Goal: Task Accomplishment & Management: Complete application form

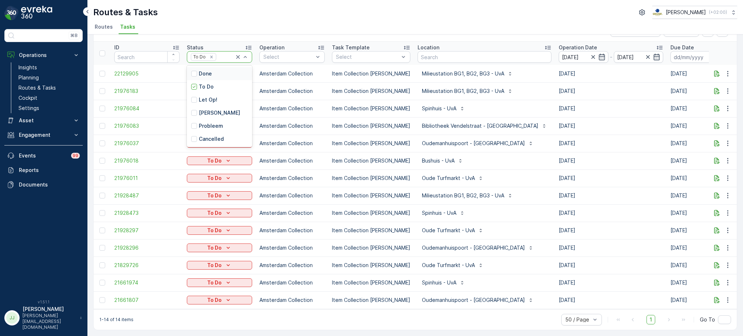
click at [208, 67] on div "Done" at bounding box center [219, 73] width 65 height 13
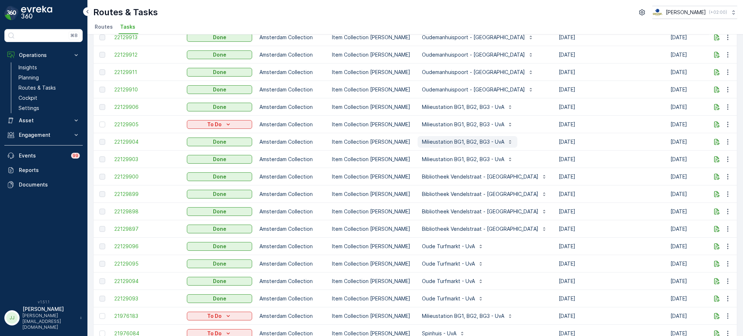
scroll to position [297, 0]
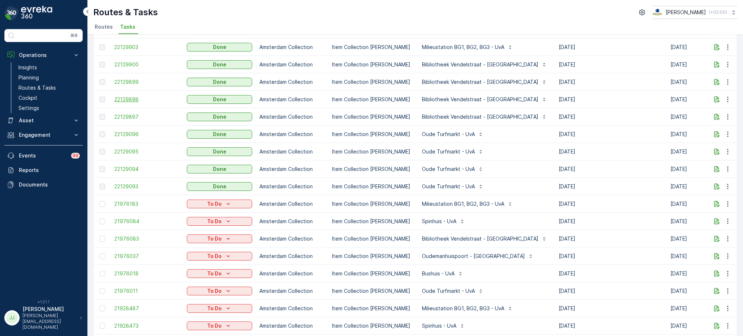
click at [142, 99] on span "22129898" at bounding box center [146, 99] width 65 height 7
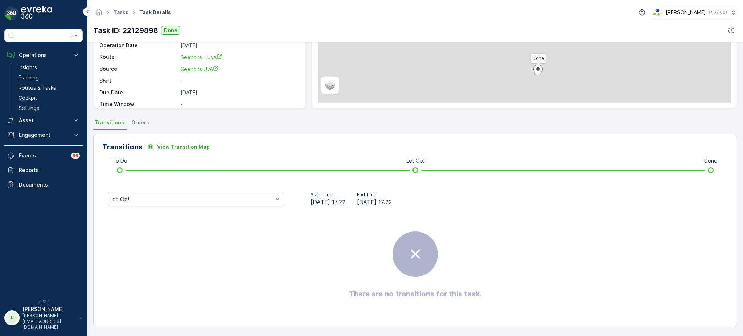
scroll to position [84, 0]
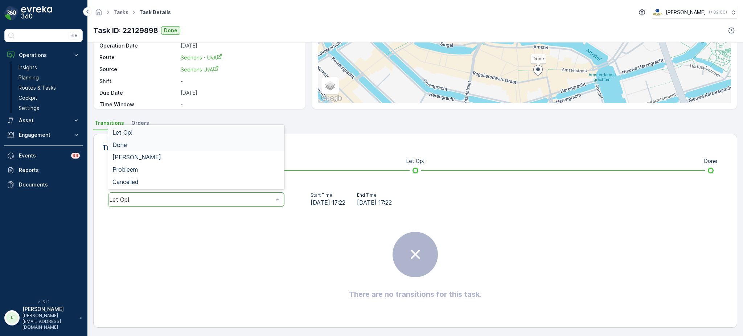
click at [156, 144] on div "Done" at bounding box center [196, 145] width 168 height 7
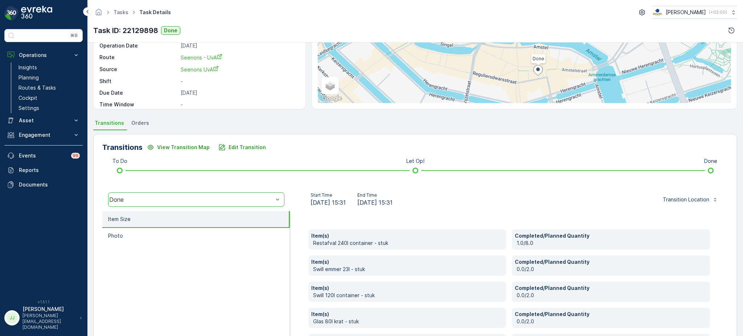
scroll to position [169, 0]
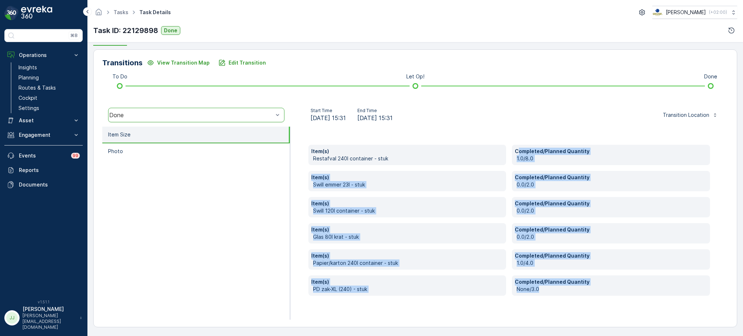
drag, startPoint x: 539, startPoint y: 288, endPoint x: 517, endPoint y: 149, distance: 141.4
click at [517, 149] on div "Item(s) Restafval 240l container - stuk Completed/Planned Quantity 1.0/8.0 Item…" at bounding box center [509, 220] width 402 height 151
click at [415, 182] on p "Swill emmer 23l - stuk" at bounding box center [408, 184] width 191 height 7
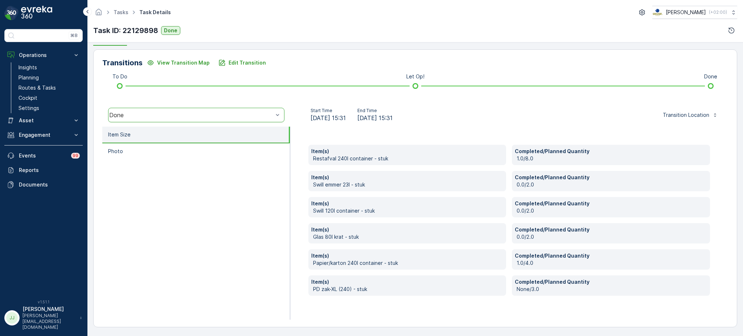
scroll to position [168, 0]
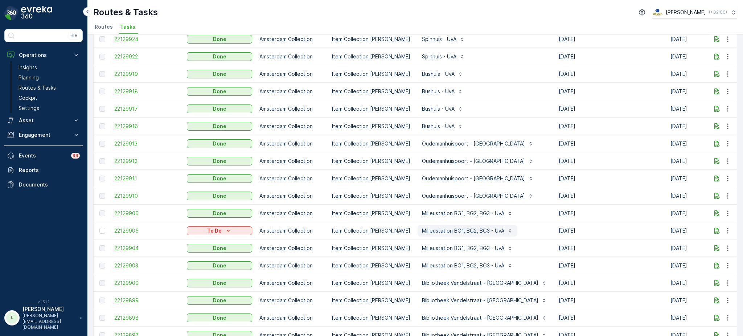
scroll to position [212, 0]
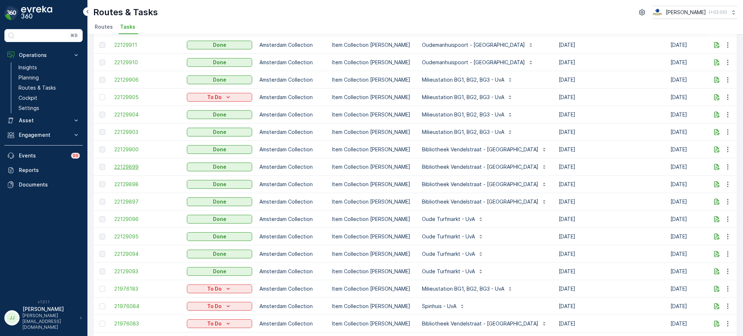
click at [128, 166] on span "22129899" at bounding box center [146, 166] width 65 height 7
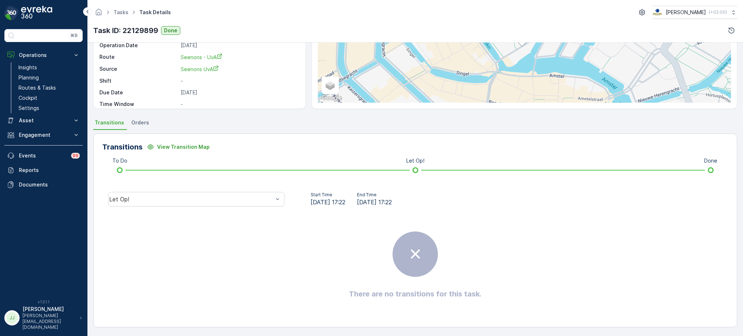
scroll to position [84, 0]
click at [261, 192] on div "Let Op!" at bounding box center [196, 199] width 176 height 15
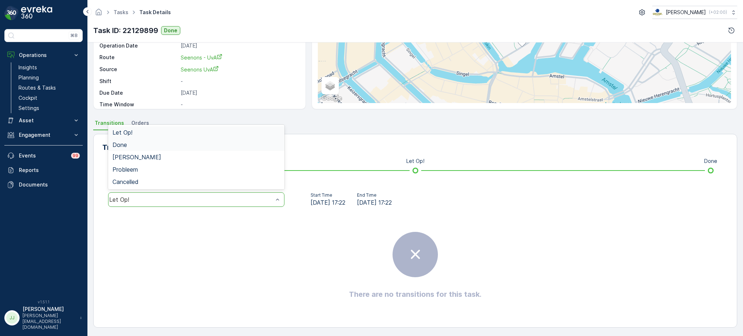
click at [155, 140] on div "Done" at bounding box center [196, 145] width 176 height 12
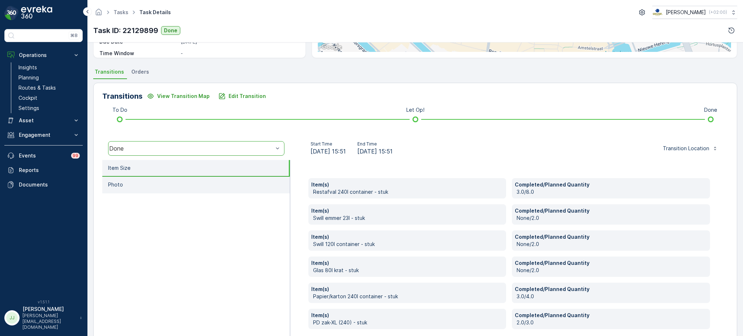
scroll to position [169, 0]
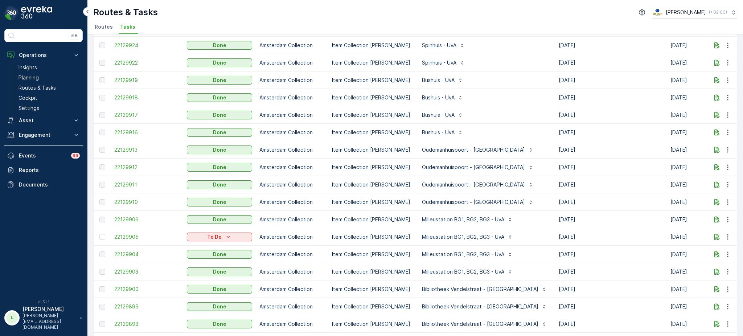
scroll to position [73, 0]
click at [126, 166] on span "22129912" at bounding box center [146, 166] width 65 height 7
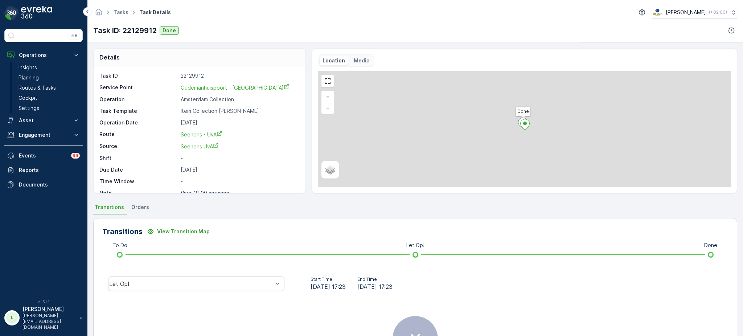
scroll to position [29, 0]
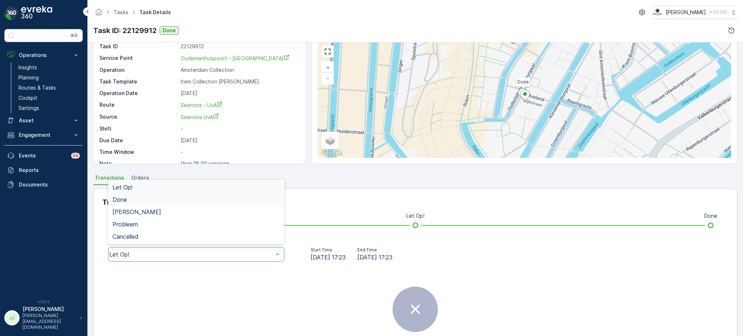
click at [155, 199] on div "Done" at bounding box center [196, 199] width 168 height 7
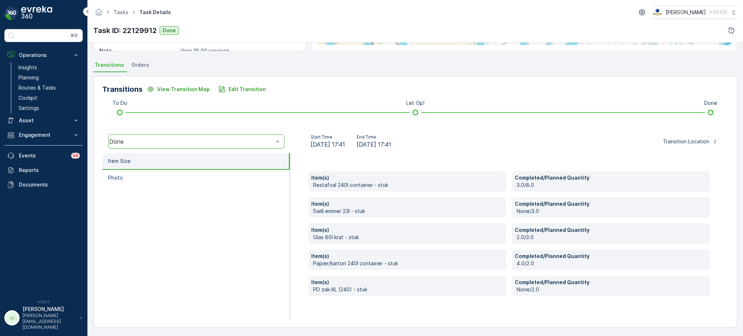
scroll to position [143, 0]
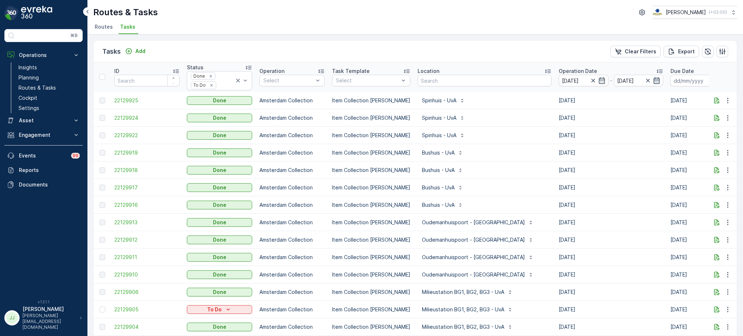
click at [653, 83] on icon "button" at bounding box center [656, 80] width 7 height 7
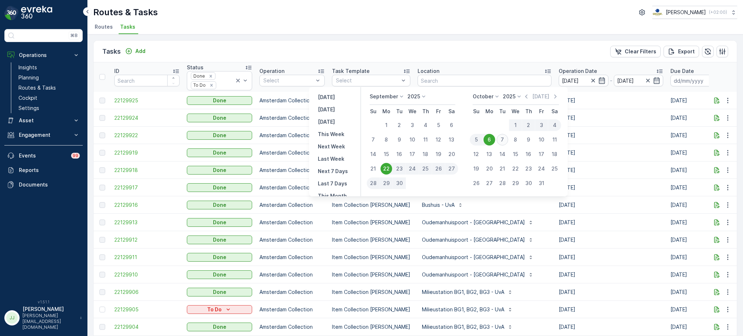
click at [505, 138] on div "7" at bounding box center [503, 140] width 12 height 12
type input "[DATE]"
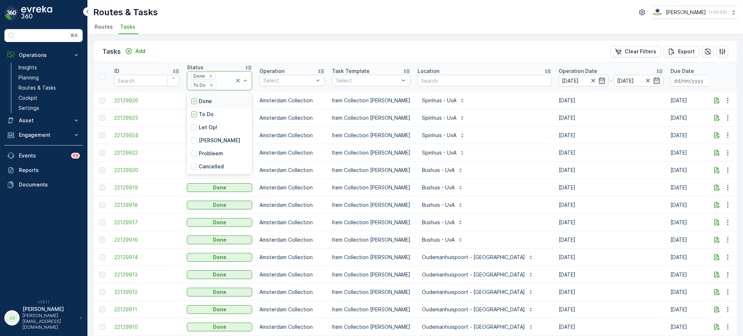
click at [208, 101] on p "Done" at bounding box center [205, 101] width 13 height 7
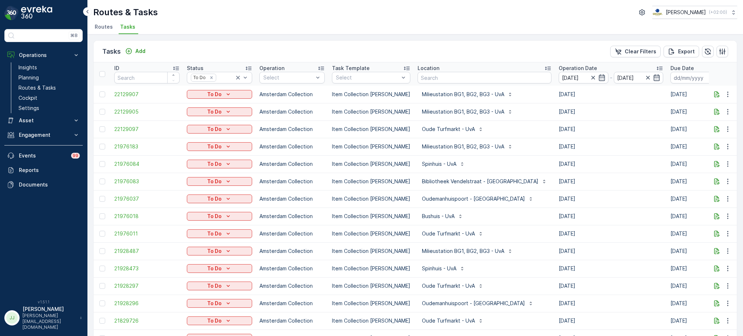
click at [213, 78] on div "Remove To Do" at bounding box center [212, 78] width 8 height 6
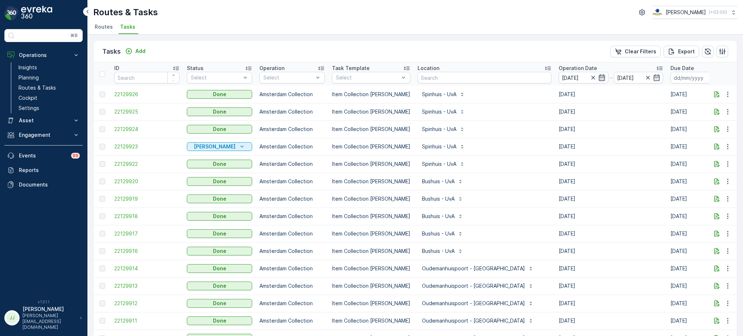
click at [598, 74] on icon "button" at bounding box center [601, 77] width 7 height 7
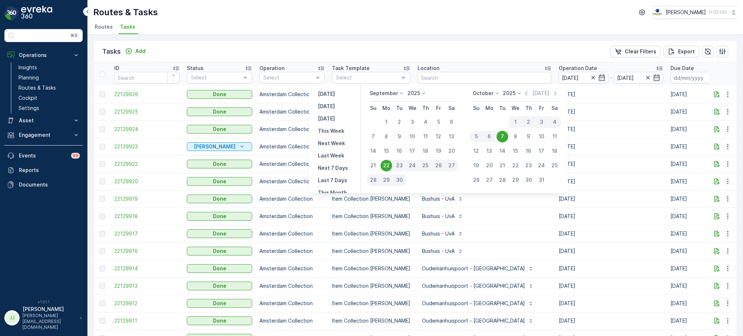
click at [505, 136] on div "7" at bounding box center [503, 137] width 12 height 12
type input "[DATE]"
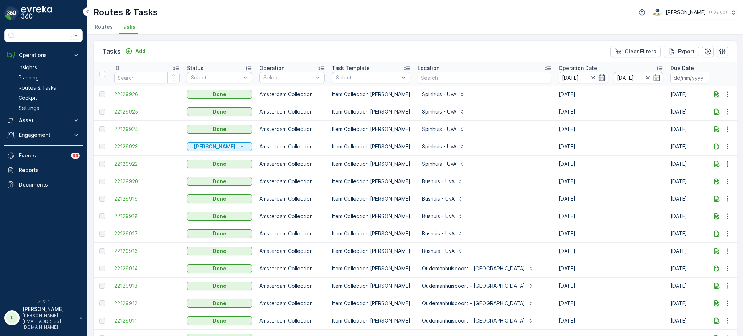
click at [598, 79] on icon "button" at bounding box center [601, 77] width 7 height 7
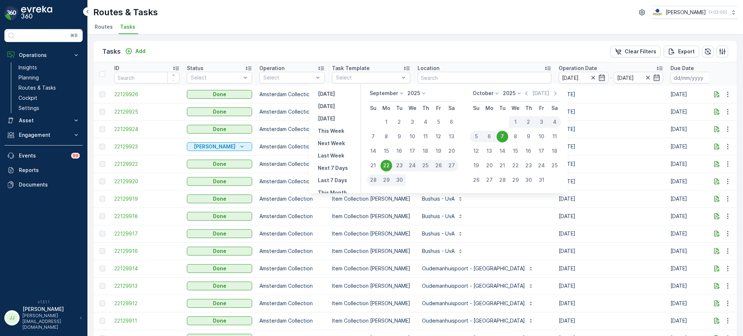
click at [502, 137] on div "7" at bounding box center [503, 137] width 12 height 12
type input "[DATE]"
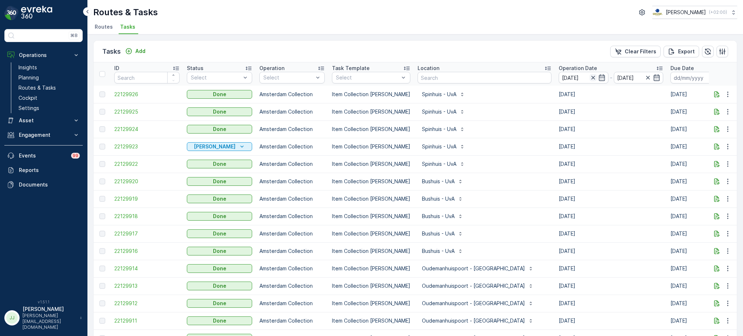
click at [590, 79] on icon "button" at bounding box center [593, 77] width 7 height 7
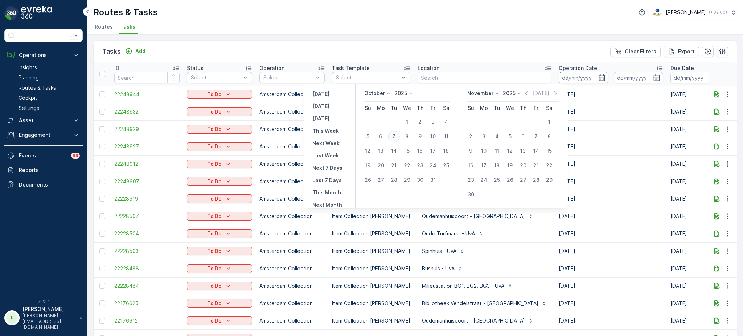
click at [394, 137] on div "7" at bounding box center [394, 137] width 12 height 12
type input "[DATE]"
click at [394, 137] on div "7" at bounding box center [394, 137] width 12 height 12
type input "[DATE]"
click at [394, 138] on td "Item Collection [PERSON_NAME]" at bounding box center [371, 146] width 86 height 17
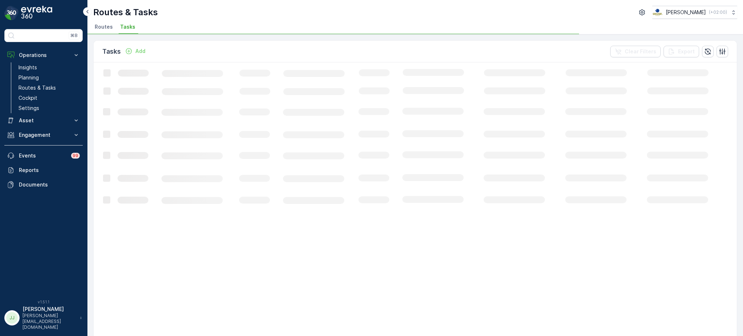
click at [404, 54] on div "Tasks Add Clear Filters Export" at bounding box center [415, 52] width 643 height 22
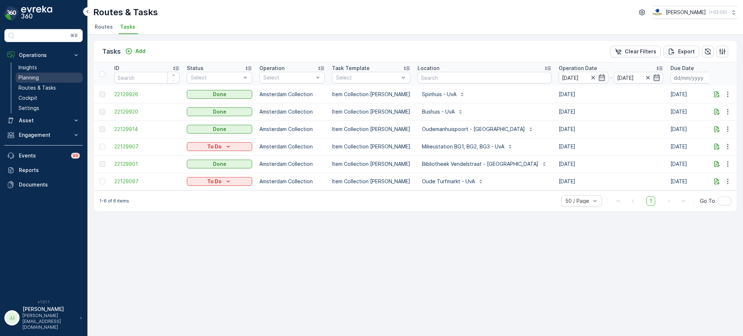
click at [24, 79] on p "Planning" at bounding box center [29, 77] width 20 height 7
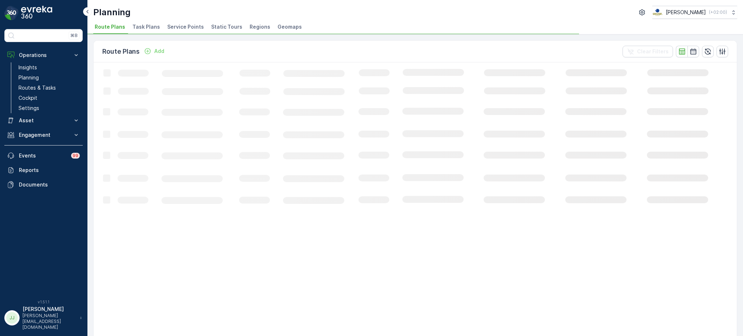
click at [143, 28] on span "Task Plans" at bounding box center [146, 26] width 28 height 7
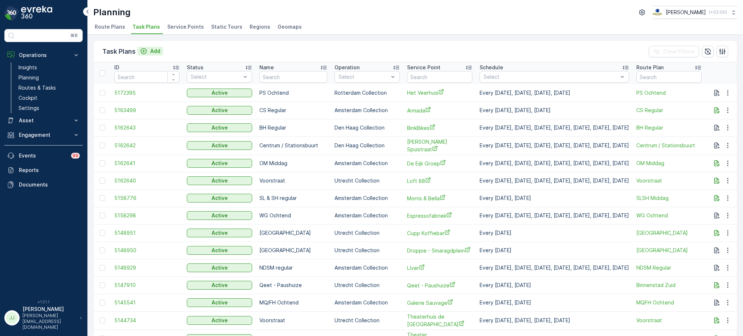
click at [143, 50] on icon "Add" at bounding box center [144, 51] width 6 height 6
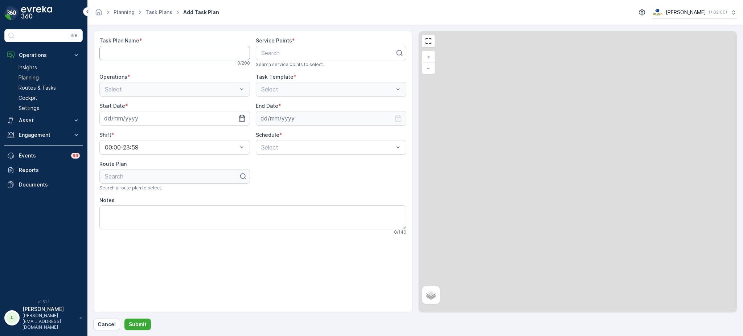
click at [139, 54] on Name "Task Plan Name" at bounding box center [174, 53] width 151 height 15
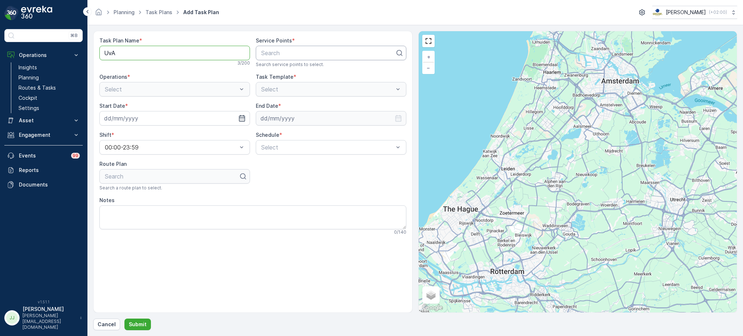
type Name "UvA"
type input "Bibliotheek"
click at [283, 69] on span "Bibliotheek Vendelstraat - [GEOGRAPHIC_DATA]" at bounding box center [326, 70] width 133 height 7
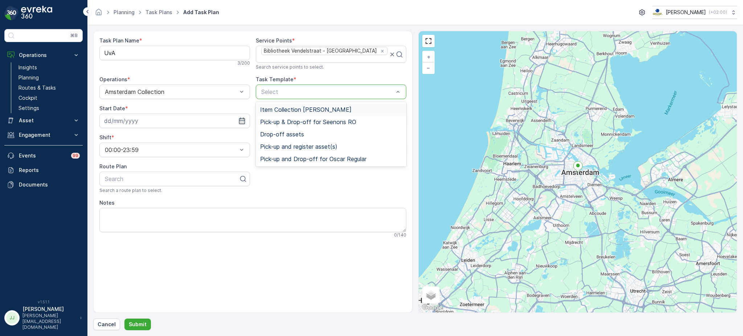
click at [278, 109] on span "Item Collection [PERSON_NAME]" at bounding box center [305, 109] width 91 height 7
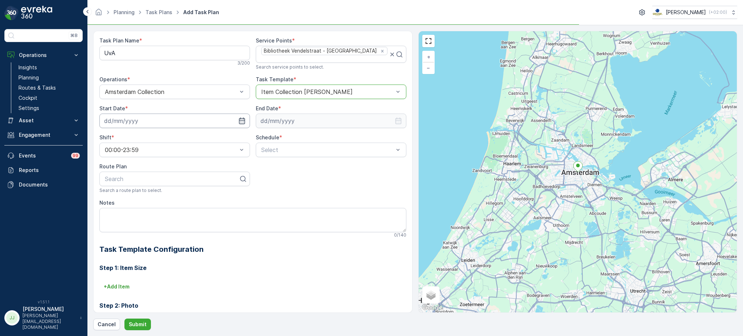
click at [213, 114] on input at bounding box center [174, 121] width 151 height 15
click at [260, 165] on div "Task Plan Name * UvA 3 / 200 Service Points * Bibliotheek Vendelstraat - UvA Se…" at bounding box center [252, 220] width 307 height 367
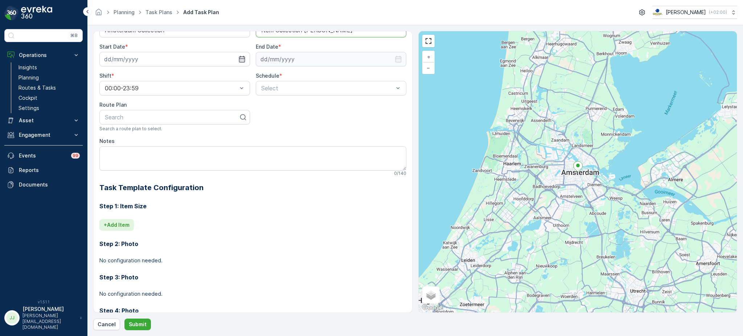
scroll to position [95, 0]
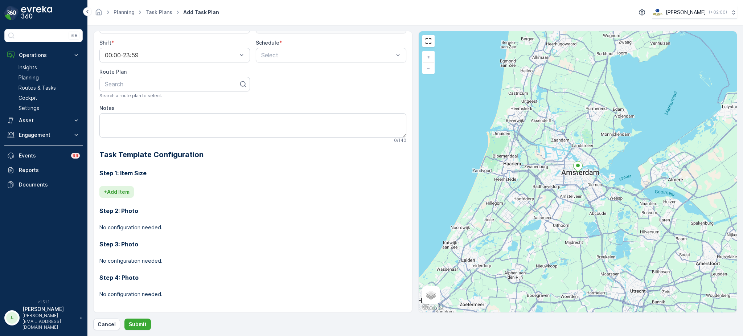
click at [120, 186] on button "+ Add Item" at bounding box center [116, 192] width 34 height 12
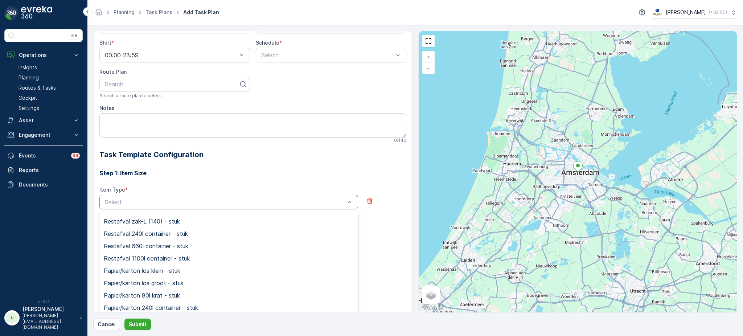
scroll to position [48, 0]
click at [164, 181] on div "Step 1: Item Size Item Type * 201 results available. Use Up and Down to choose …" at bounding box center [252, 250] width 307 height 181
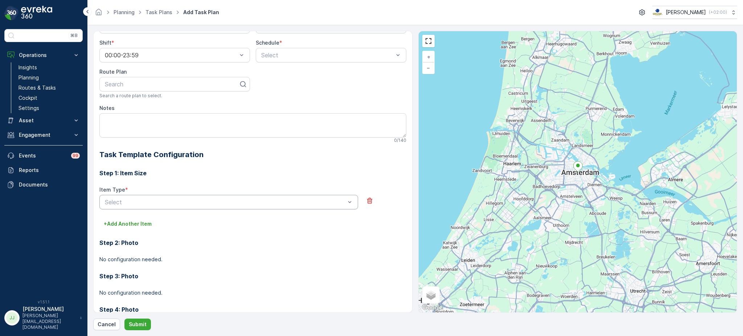
click at [150, 195] on div "Select" at bounding box center [228, 202] width 259 height 15
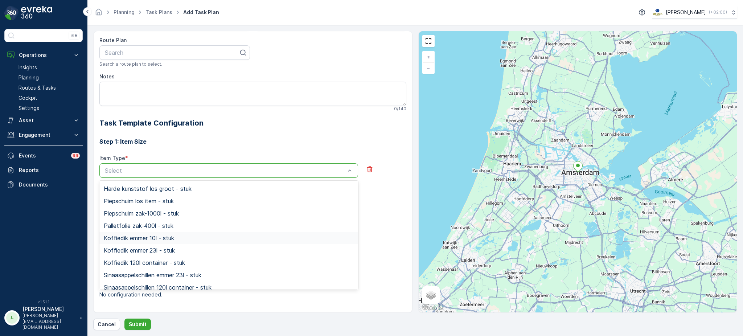
scroll to position [432, 0]
click at [154, 140] on h3 "Step 1: Item Size" at bounding box center [252, 141] width 307 height 9
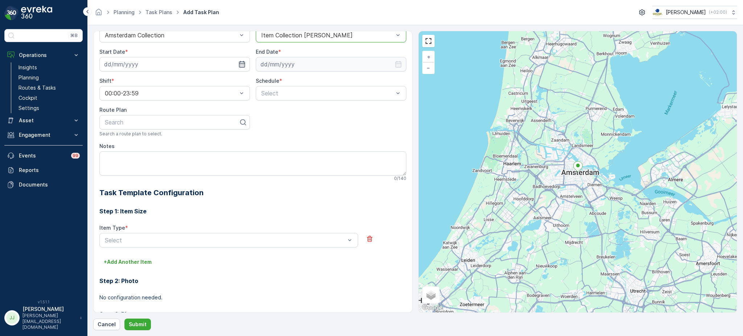
scroll to position [0, 0]
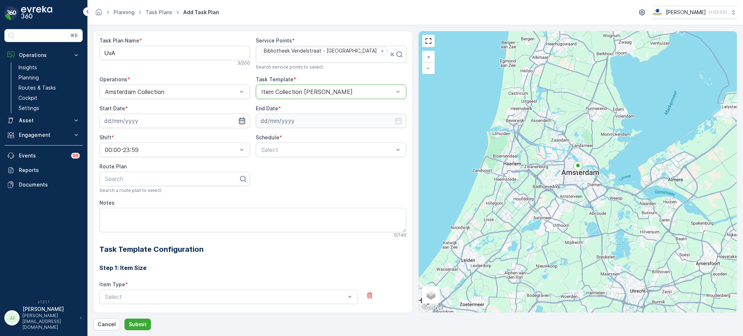
click at [241, 119] on icon "button" at bounding box center [241, 120] width 7 height 7
click at [279, 170] on div "Task Plan Name * UvA 3 / 200 Service Points * Bibliotheek Vendelstraat - UvA Se…" at bounding box center [252, 236] width 307 height 399
click at [281, 143] on div "Select" at bounding box center [331, 150] width 151 height 15
click at [272, 177] on span "Weekly" at bounding box center [269, 180] width 19 height 7
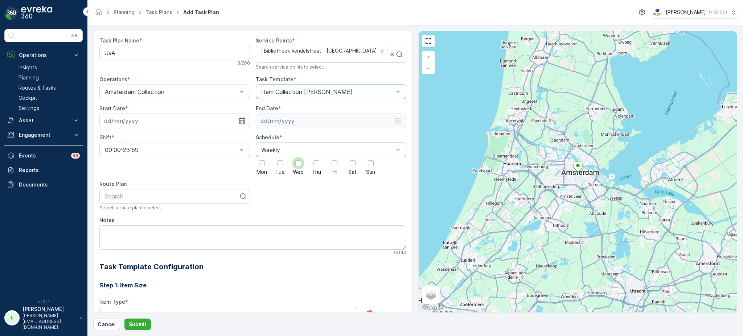
click at [297, 162] on div at bounding box center [298, 163] width 6 height 6
click at [298, 157] on input "Wed" at bounding box center [298, 157] width 0 height 0
click at [297, 162] on icon at bounding box center [298, 163] width 5 height 5
click at [298, 157] on input "Wed" at bounding box center [298, 157] width 0 height 0
click at [305, 161] on div "Mon Tue Wed Thu Fri Sat Sun" at bounding box center [331, 165] width 151 height 17
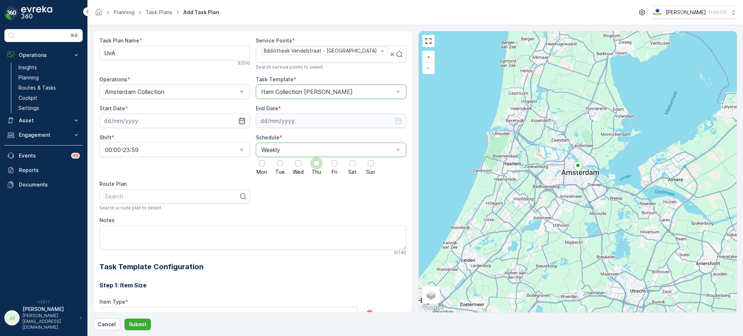
click at [315, 162] on div at bounding box center [317, 163] width 6 height 6
click at [316, 157] on input "Thu" at bounding box center [316, 157] width 0 height 0
click at [315, 162] on icon at bounding box center [316, 163] width 5 height 5
click at [316, 157] on input "Thu" at bounding box center [316, 157] width 0 height 0
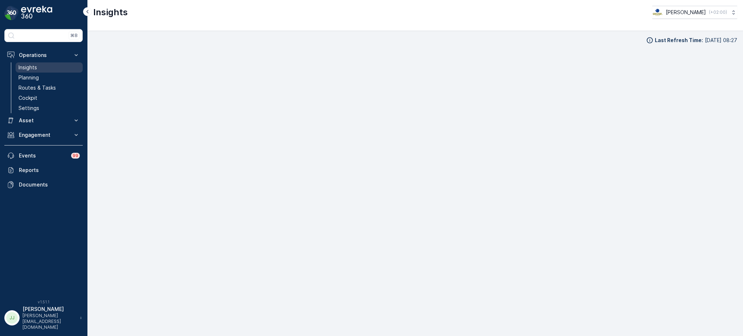
click at [33, 67] on p "Insights" at bounding box center [28, 67] width 19 height 7
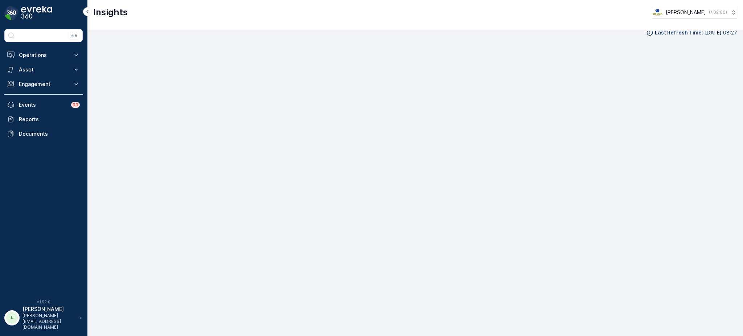
scroll to position [9, 0]
click at [42, 54] on p "Operations" at bounding box center [43, 55] width 49 height 7
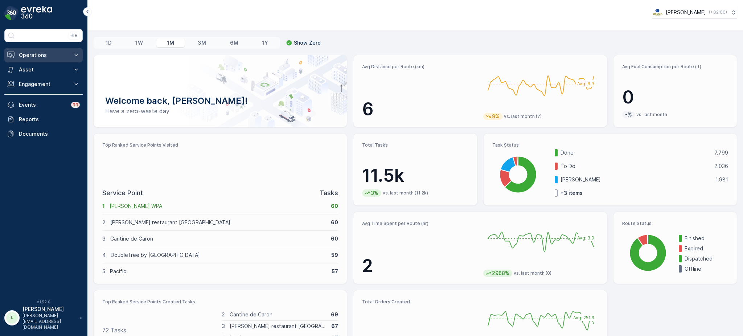
click at [42, 58] on p "Operations" at bounding box center [43, 55] width 49 height 7
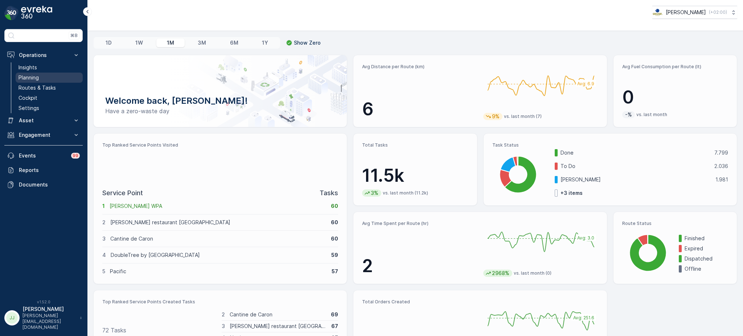
click at [29, 77] on p "Planning" at bounding box center [29, 77] width 20 height 7
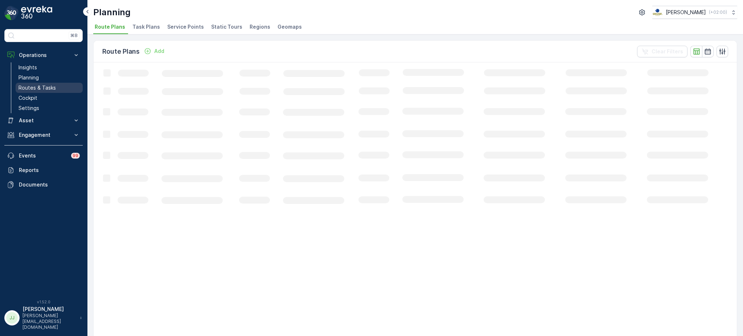
click at [41, 89] on p "Routes & Tasks" at bounding box center [37, 87] width 37 height 7
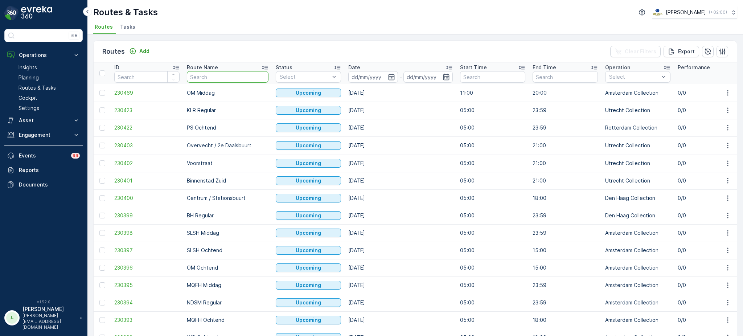
click at [209, 78] on input "text" at bounding box center [228, 77] width 82 height 12
type input "uva"
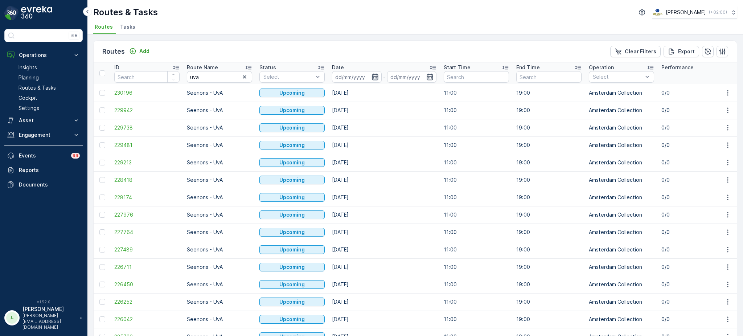
click at [375, 74] on icon "button" at bounding box center [375, 77] width 6 height 7
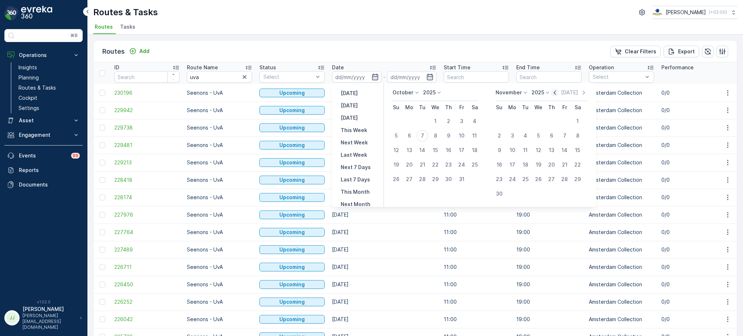
click at [554, 92] on icon "button" at bounding box center [555, 93] width 2 height 4
click at [407, 165] on div "22" at bounding box center [410, 165] width 12 height 12
type input "[DATE]"
click at [517, 134] on div "6" at bounding box center [513, 136] width 12 height 12
type input "[DATE]"
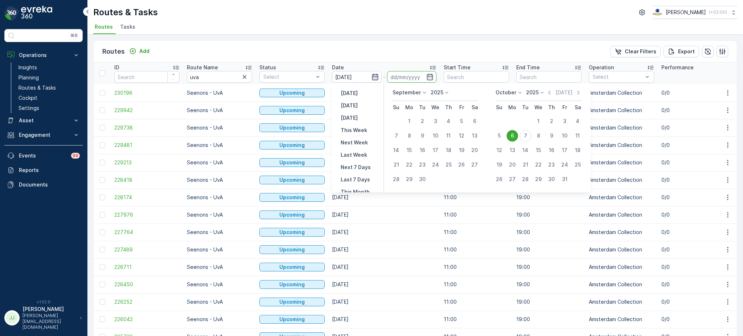
click at [374, 75] on icon "button" at bounding box center [375, 76] width 7 height 7
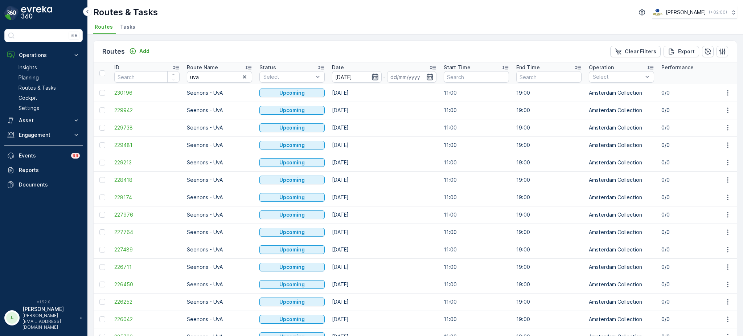
type input "[DATE]"
click at [372, 79] on icon "button" at bounding box center [375, 77] width 6 height 7
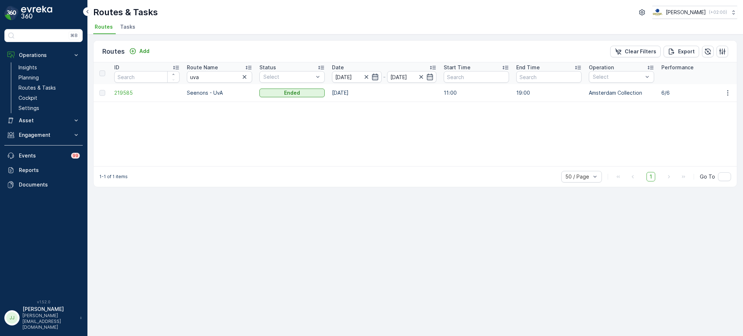
click at [373, 76] on icon "button" at bounding box center [375, 76] width 7 height 7
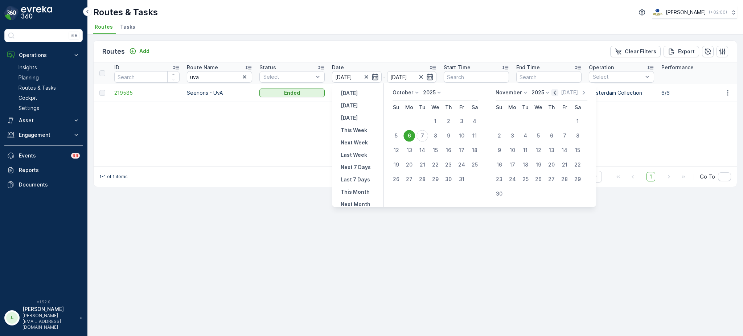
click at [556, 91] on icon "button" at bounding box center [555, 92] width 7 height 7
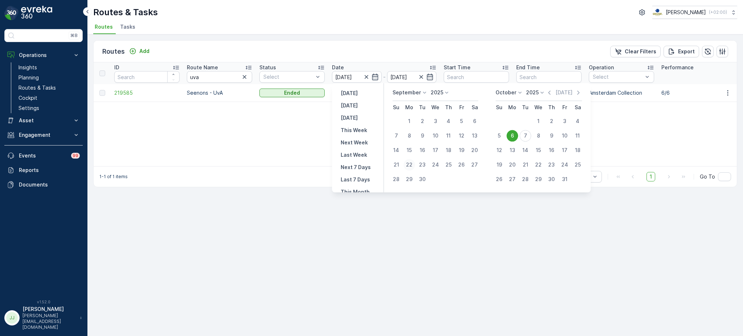
click at [408, 163] on div "22" at bounding box center [410, 165] width 12 height 12
type input "[DATE]"
click at [514, 137] on div "6" at bounding box center [513, 136] width 12 height 12
type input "[DATE]"
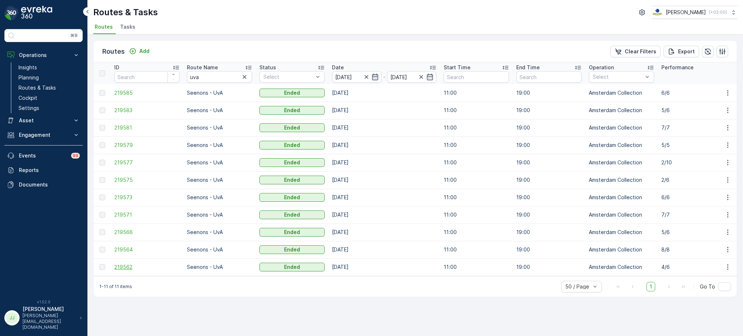
click at [122, 265] on span "219562" at bounding box center [146, 266] width 65 height 7
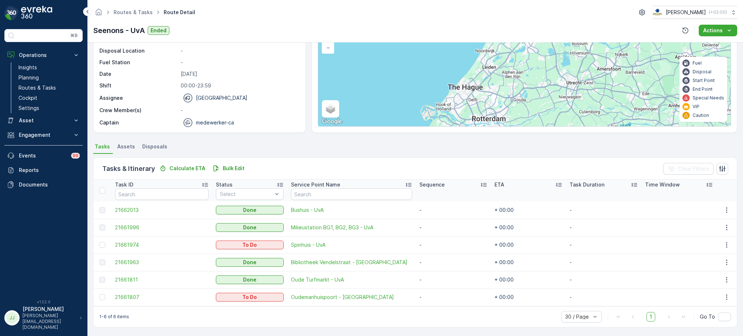
scroll to position [61, 0]
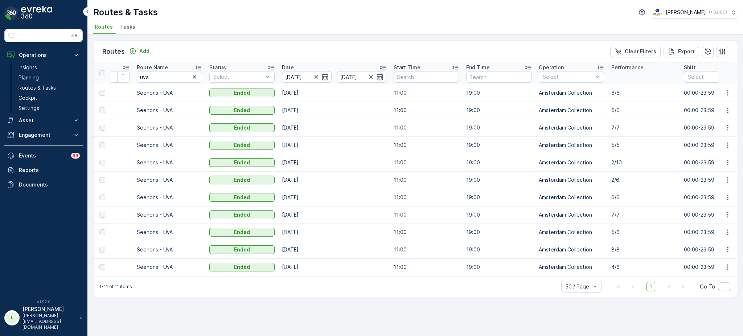
scroll to position [0, 7]
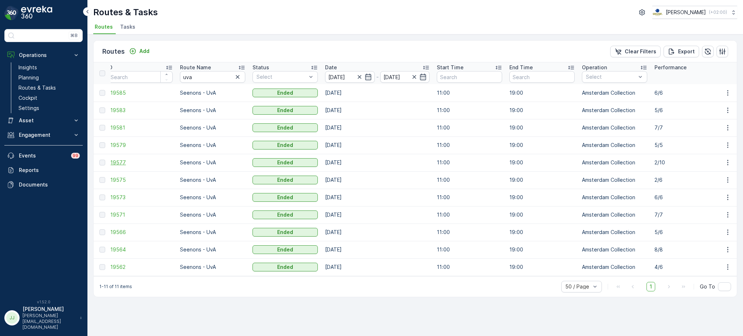
click at [119, 163] on span "219577" at bounding box center [139, 162] width 65 height 7
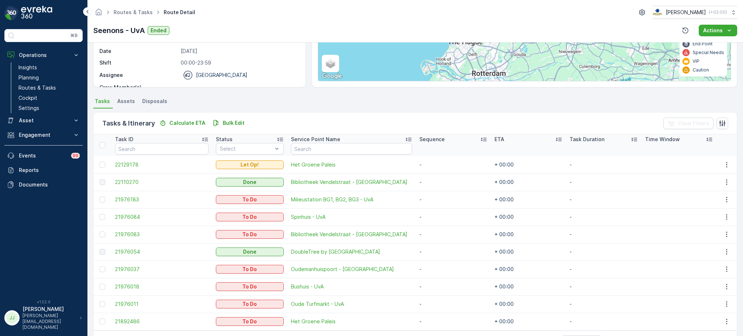
scroll to position [130, 0]
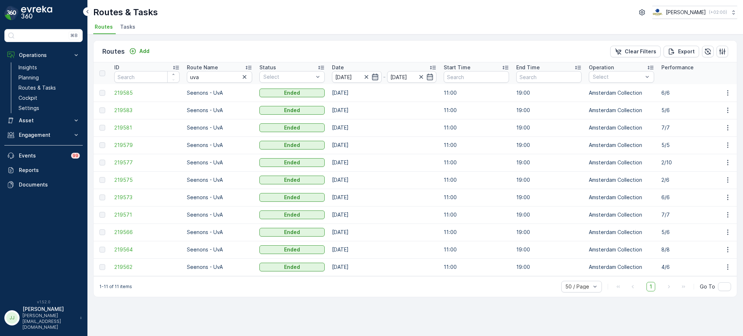
click at [377, 75] on icon "button" at bounding box center [375, 76] width 7 height 7
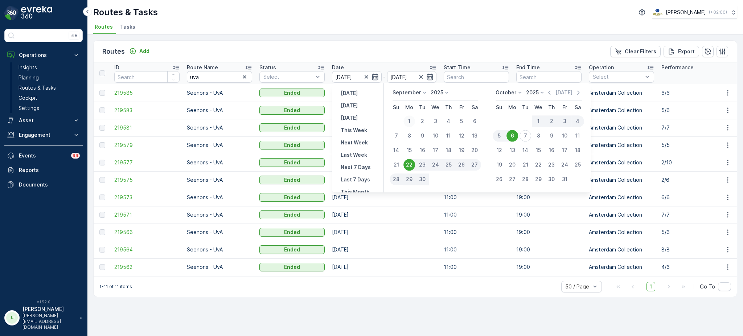
click at [411, 122] on div "1" at bounding box center [410, 121] width 12 height 12
type input "[DATE]"
click at [523, 136] on div "7" at bounding box center [526, 136] width 12 height 12
type input "[DATE]"
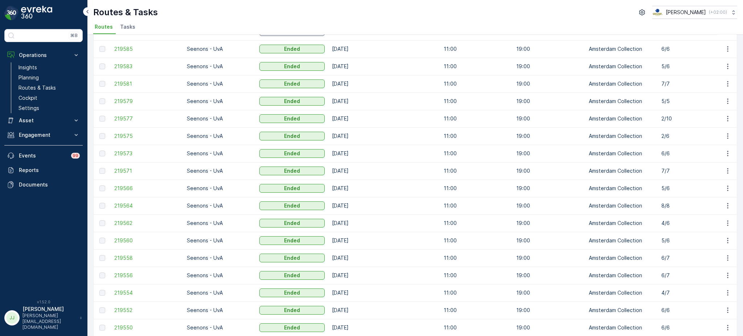
scroll to position [61, 0]
drag, startPoint x: 673, startPoint y: 135, endPoint x: 671, endPoint y: 120, distance: 15.0
click at [687, 120] on p "2/10" at bounding box center [694, 118] width 65 height 7
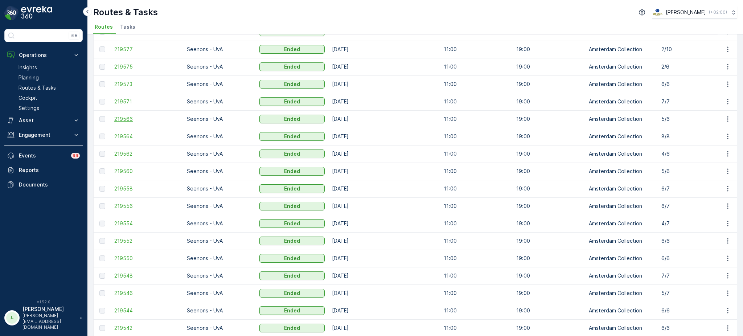
click at [126, 118] on span "219566" at bounding box center [146, 118] width 65 height 7
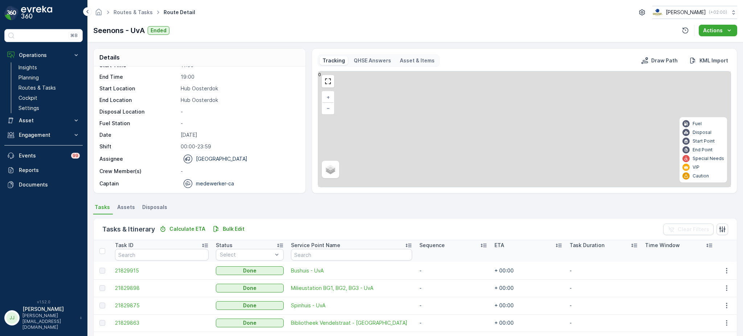
scroll to position [61, 0]
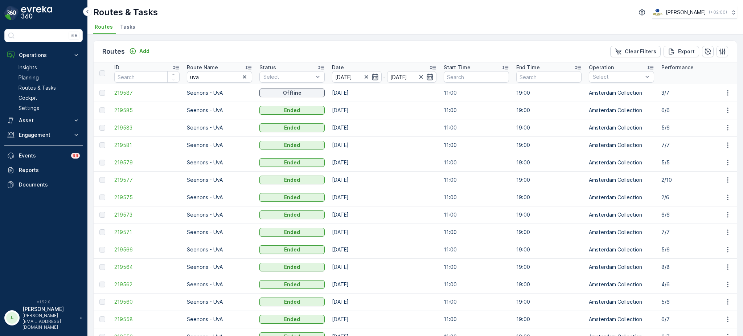
scroll to position [8, 0]
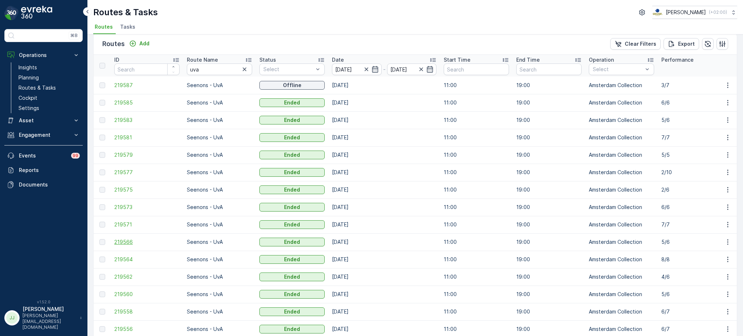
click at [119, 242] on span "219566" at bounding box center [146, 241] width 65 height 7
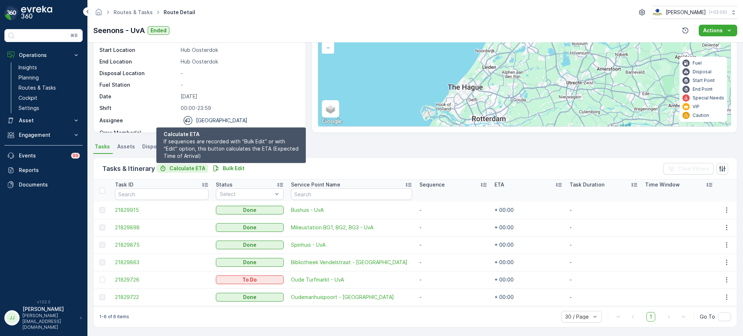
scroll to position [60, 0]
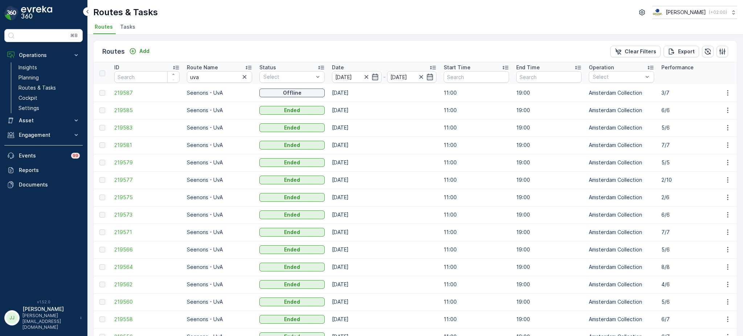
scroll to position [58, 0]
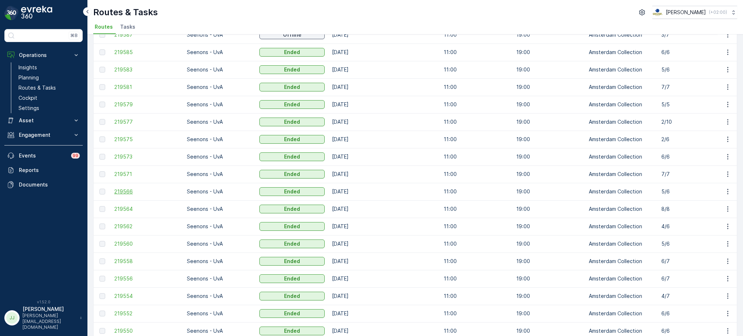
click at [130, 191] on span "219566" at bounding box center [146, 191] width 65 height 7
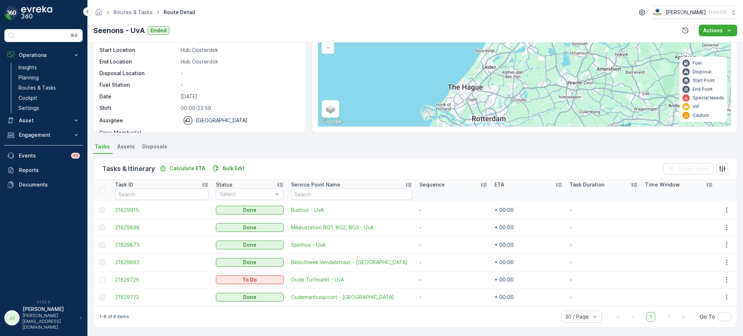
scroll to position [60, 0]
click at [135, 259] on span "21829863" at bounding box center [162, 262] width 94 height 7
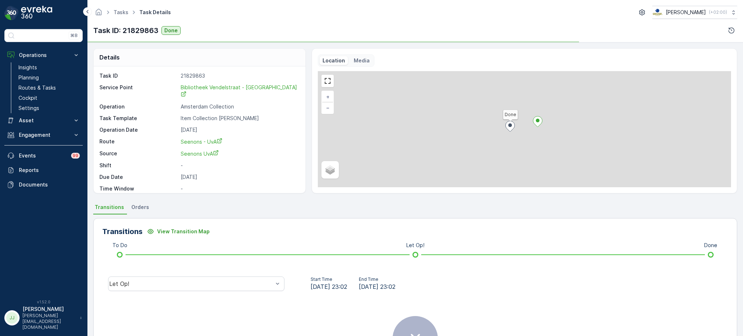
scroll to position [44, 0]
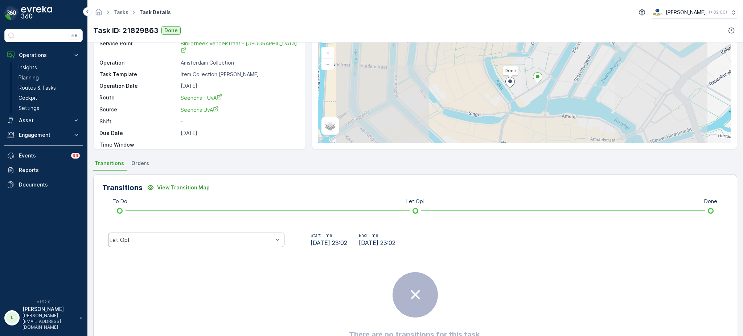
click at [212, 243] on div "Let Op!" at bounding box center [196, 240] width 176 height 15
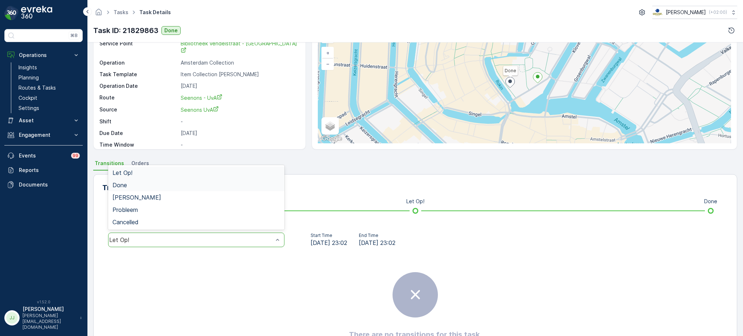
click at [137, 185] on div "Done" at bounding box center [196, 185] width 168 height 7
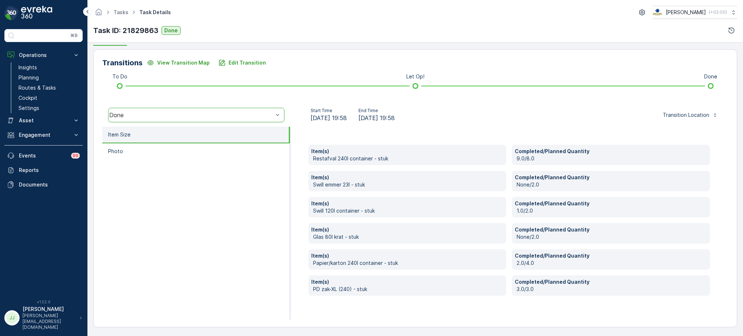
scroll to position [168, 0]
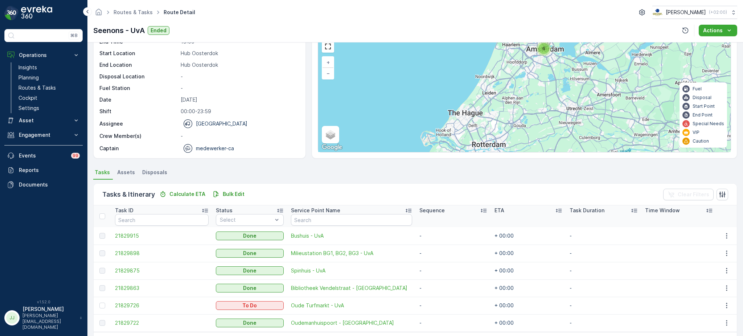
scroll to position [61, 0]
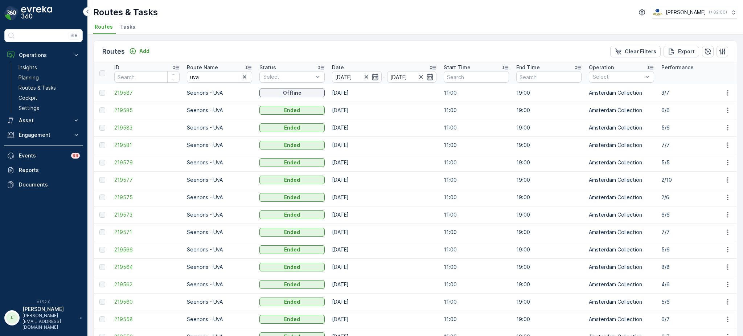
click at [124, 248] on span "219566" at bounding box center [146, 249] width 65 height 7
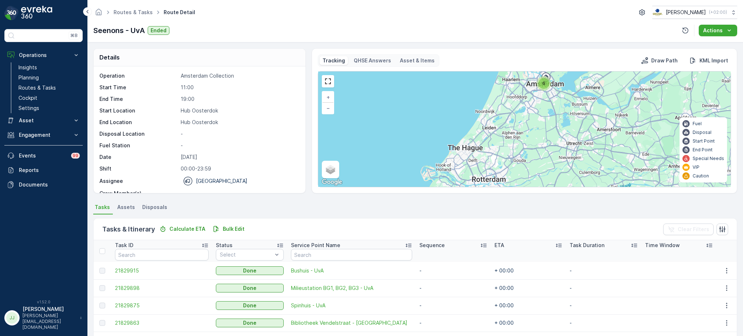
scroll to position [47, 0]
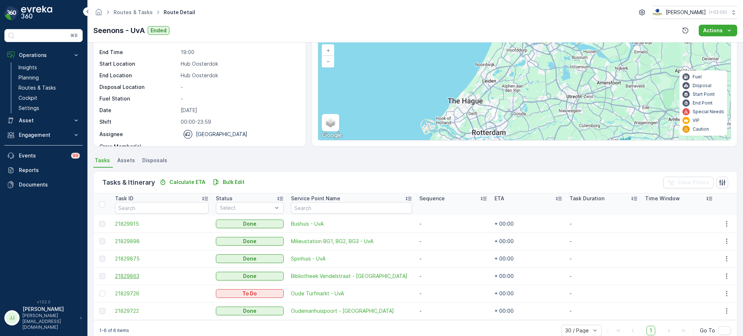
click at [131, 278] on span "21829863" at bounding box center [162, 276] width 94 height 7
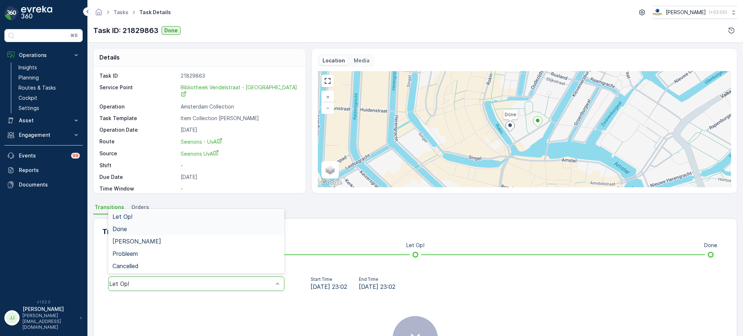
click at [132, 226] on div "Done" at bounding box center [196, 229] width 168 height 7
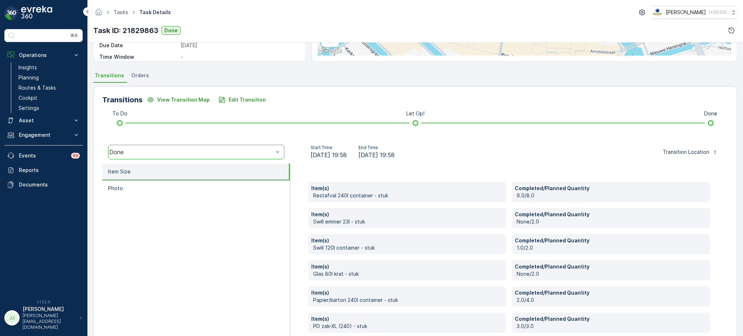
scroll to position [131, 0]
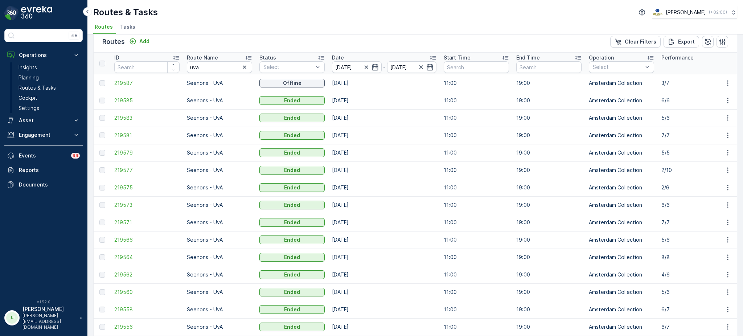
scroll to position [11, 0]
click at [151, 274] on span "219562" at bounding box center [146, 273] width 65 height 7
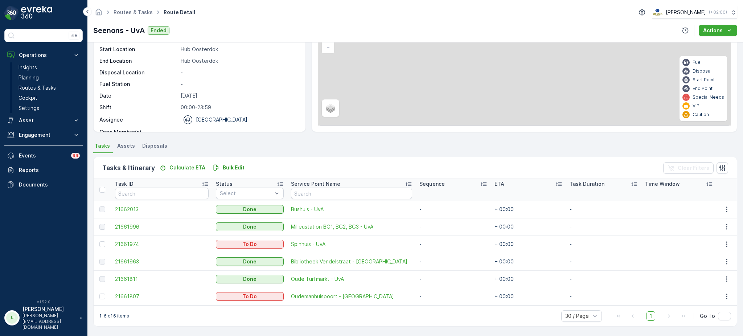
scroll to position [60, 0]
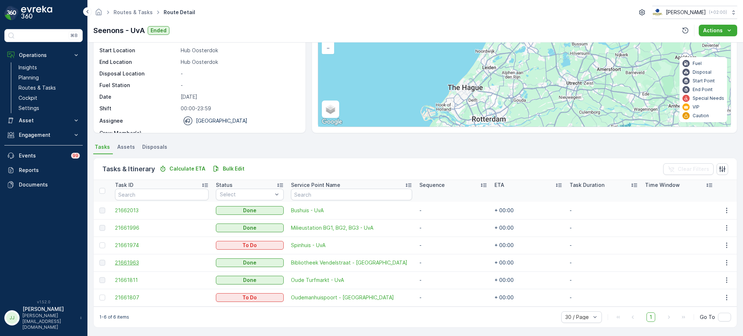
click at [134, 260] on span "21661963" at bounding box center [162, 262] width 94 height 7
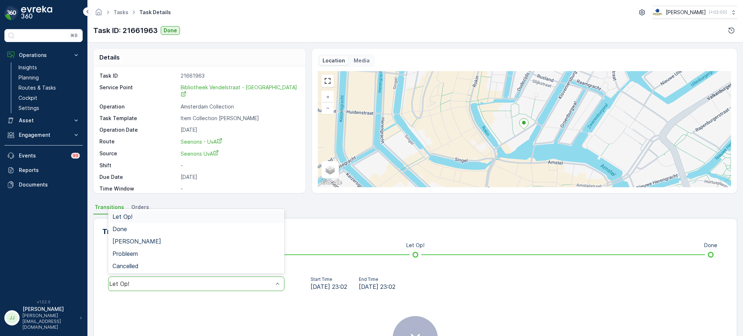
click at [143, 288] on div "Let Op!" at bounding box center [196, 284] width 176 height 15
click at [144, 228] on div "Done" at bounding box center [196, 229] width 168 height 7
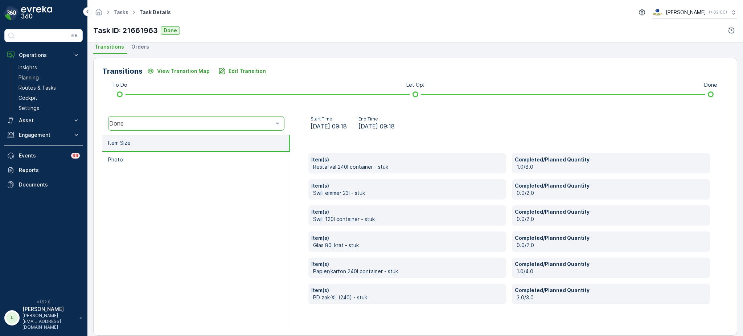
scroll to position [160, 0]
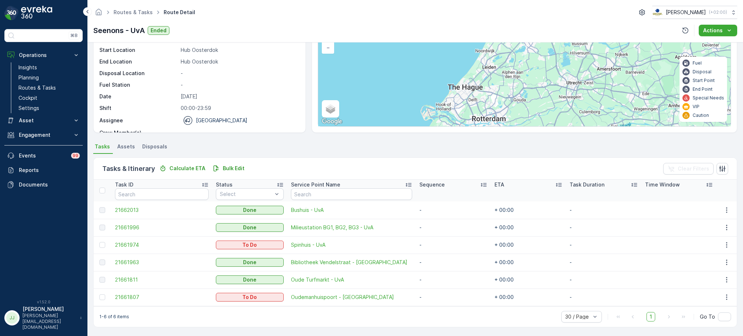
scroll to position [61, 0]
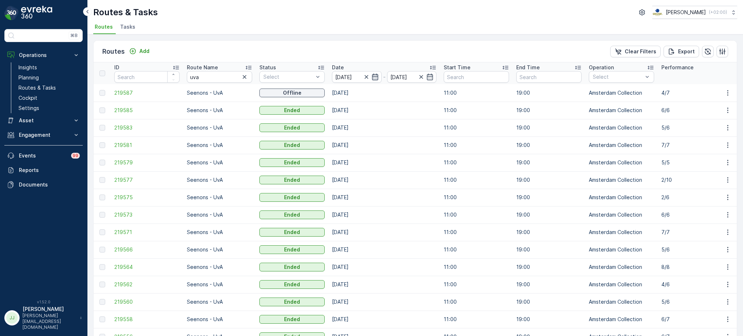
click at [378, 78] on icon "button" at bounding box center [375, 76] width 7 height 7
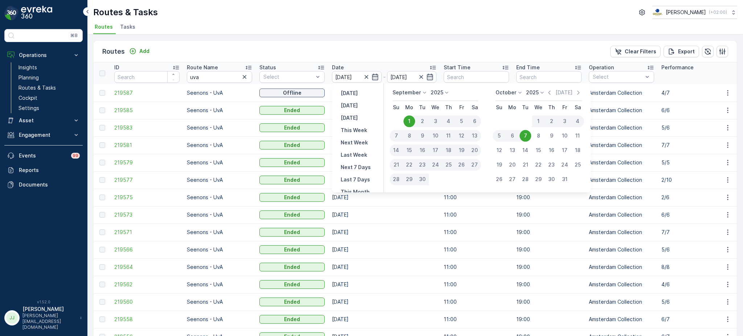
click at [553, 96] on div "[DATE] [DATE]" at bounding box center [539, 95] width 86 height 12
click at [552, 94] on icon "button" at bounding box center [549, 92] width 7 height 7
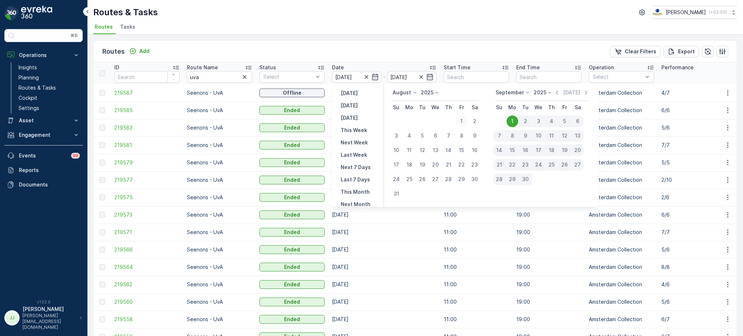
click at [461, 120] on div "1" at bounding box center [462, 121] width 12 height 12
type input "[DATE]"
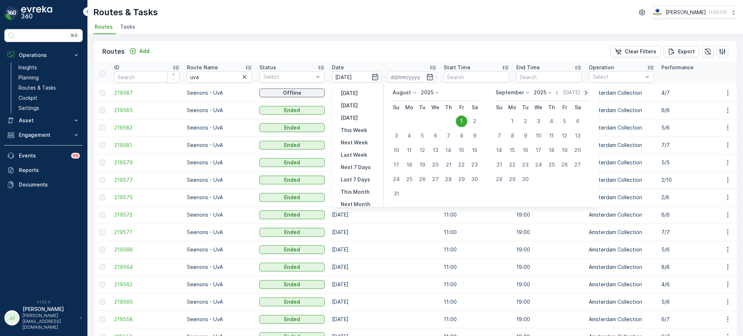
click at [585, 91] on icon "button" at bounding box center [586, 93] width 2 height 4
click at [514, 135] on div "6" at bounding box center [513, 136] width 12 height 12
type input "[DATE]"
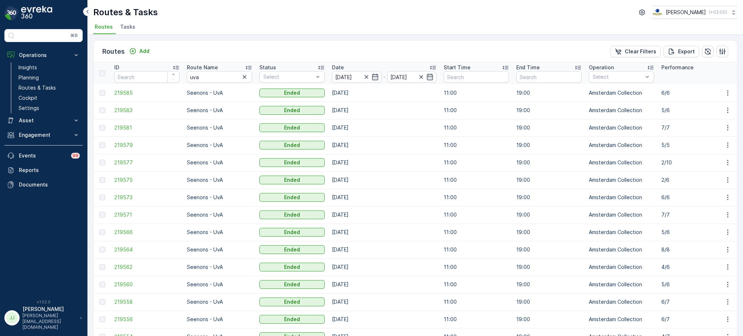
click at [130, 28] on span "Tasks" at bounding box center [127, 26] width 15 height 7
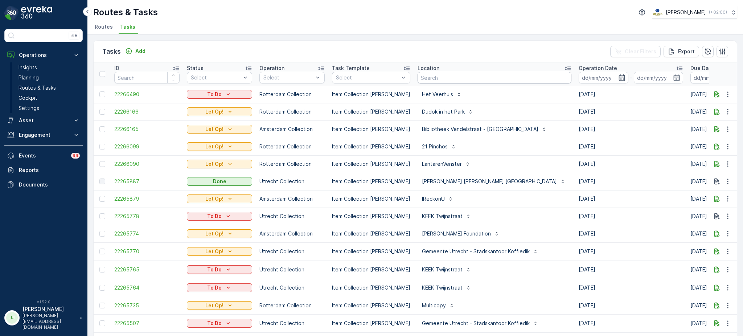
click at [448, 77] on input "text" at bounding box center [495, 78] width 154 height 12
type input "uva"
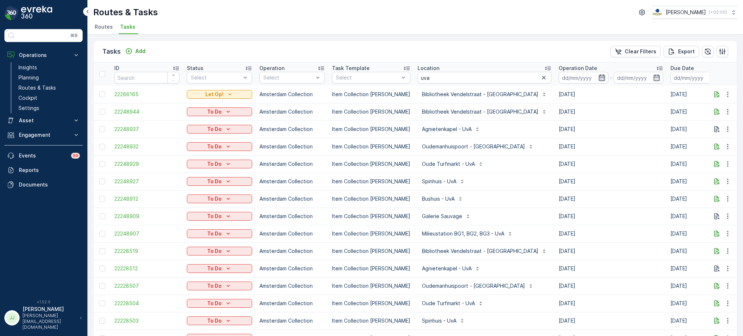
click at [598, 79] on icon "button" at bounding box center [601, 77] width 7 height 7
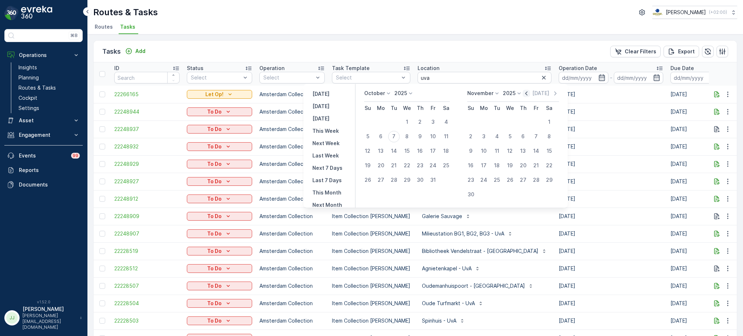
click at [530, 94] on icon "button" at bounding box center [526, 93] width 7 height 7
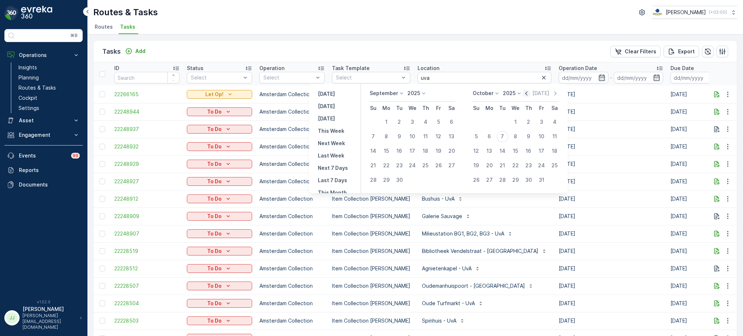
click at [530, 94] on icon "button" at bounding box center [526, 93] width 7 height 7
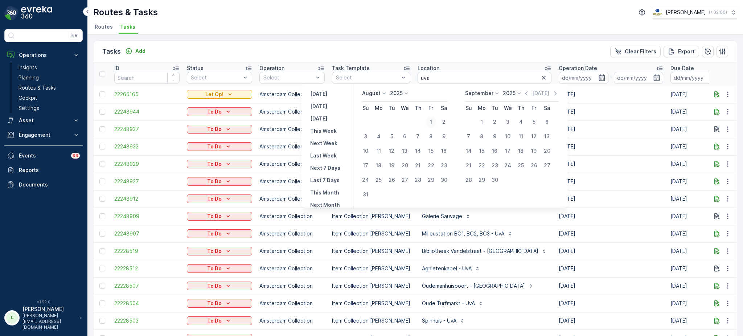
click at [433, 121] on div "1" at bounding box center [431, 122] width 12 height 12
type input "[DATE]"
click at [554, 98] on div "[DATE] [DATE]" at bounding box center [512, 96] width 94 height 12
click at [555, 95] on icon "button" at bounding box center [555, 93] width 7 height 7
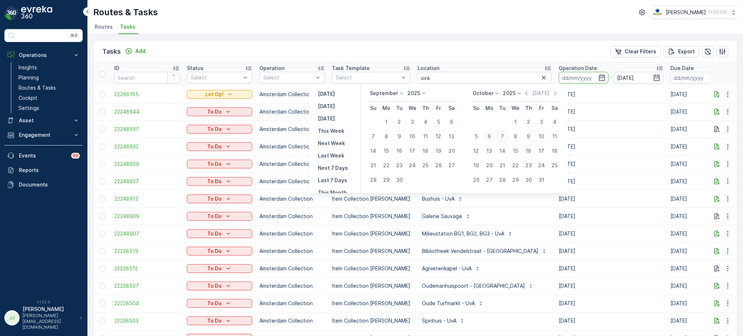
click at [493, 133] on div "6" at bounding box center [490, 137] width 12 height 12
type input "[DATE]"
click at [598, 76] on icon "button" at bounding box center [601, 77] width 7 height 7
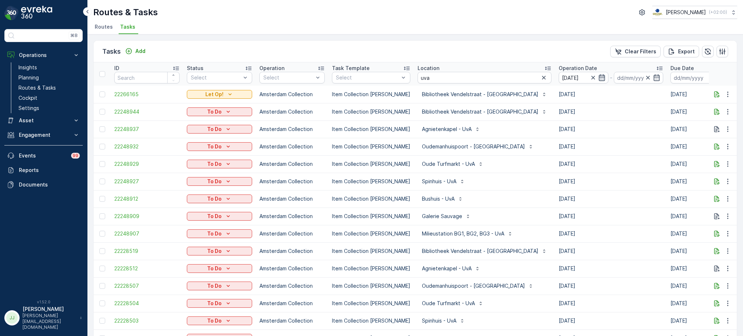
type input "[DATE]"
click at [559, 83] on input "[DATE]" at bounding box center [584, 78] width 50 height 12
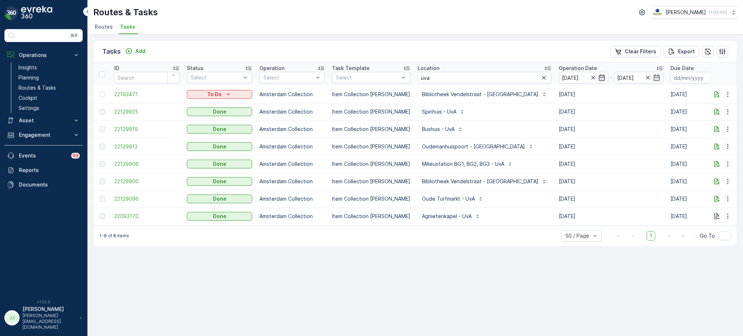
click at [598, 75] on icon "button" at bounding box center [601, 77] width 7 height 7
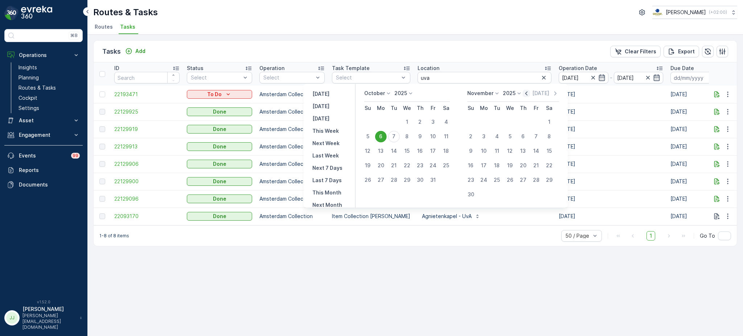
click at [530, 93] on icon "button" at bounding box center [526, 93] width 7 height 7
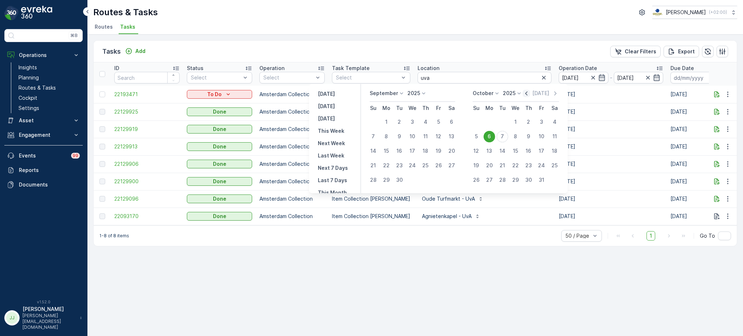
click at [530, 95] on icon "button" at bounding box center [526, 93] width 7 height 7
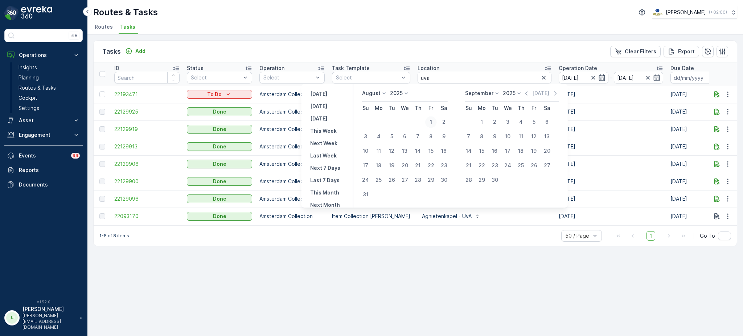
click at [437, 121] on div "1" at bounding box center [431, 122] width 12 height 12
type input "[DATE]"
click at [654, 78] on icon "button" at bounding box center [657, 77] width 6 height 7
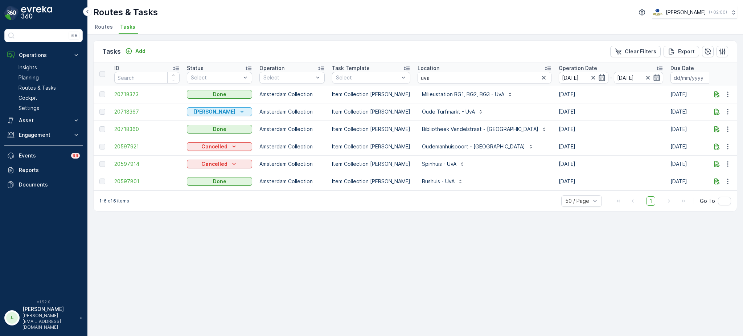
click at [653, 76] on icon "button" at bounding box center [656, 77] width 7 height 7
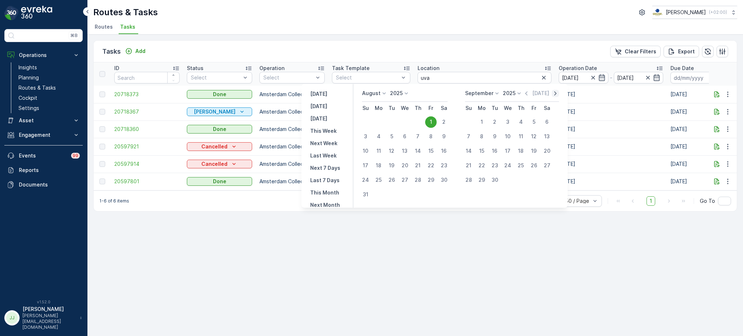
click at [556, 92] on icon "button" at bounding box center [555, 93] width 7 height 7
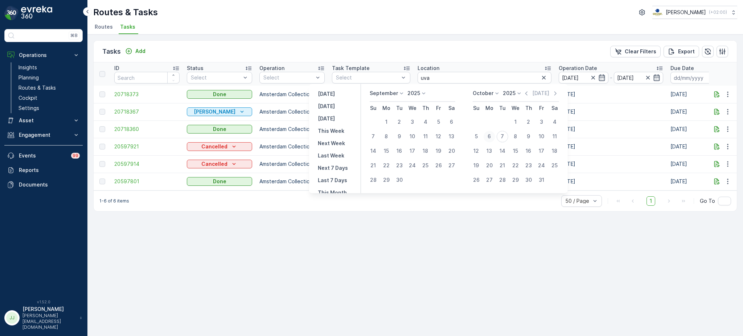
click at [490, 134] on div "6" at bounding box center [490, 137] width 12 height 12
type input "[DATE]"
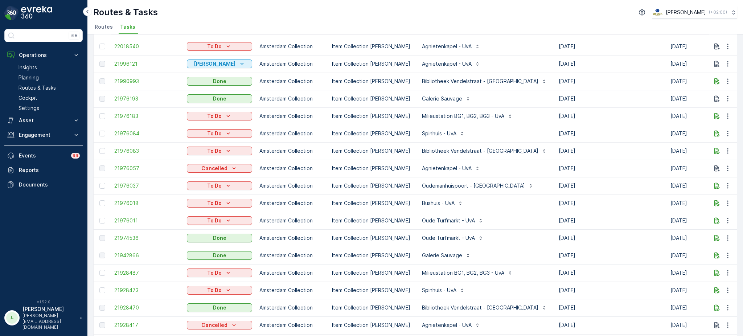
scroll to position [650, 0]
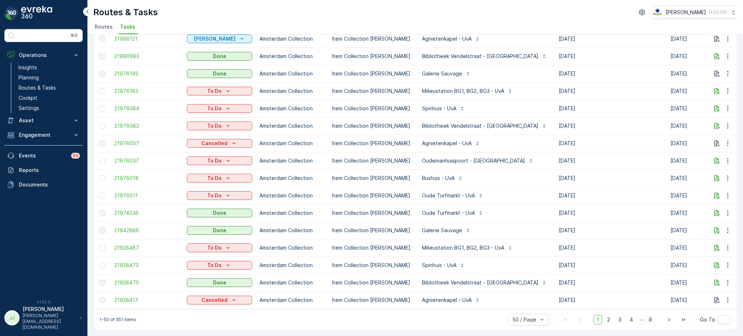
click at [650, 319] on span "8" at bounding box center [651, 319] width 10 height 9
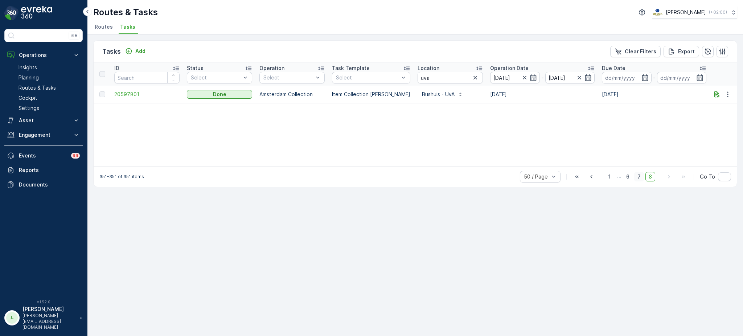
click at [642, 177] on span "7" at bounding box center [639, 176] width 10 height 9
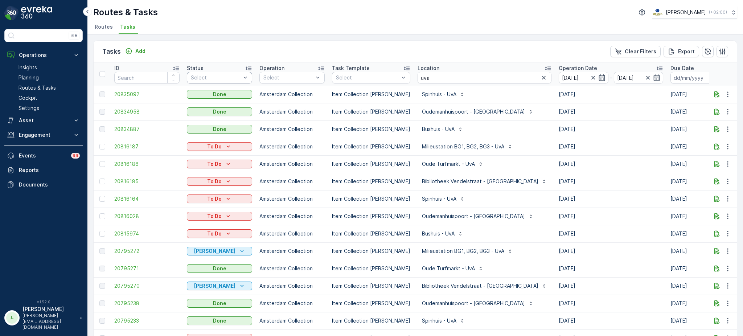
click at [239, 72] on div "Select" at bounding box center [219, 78] width 65 height 12
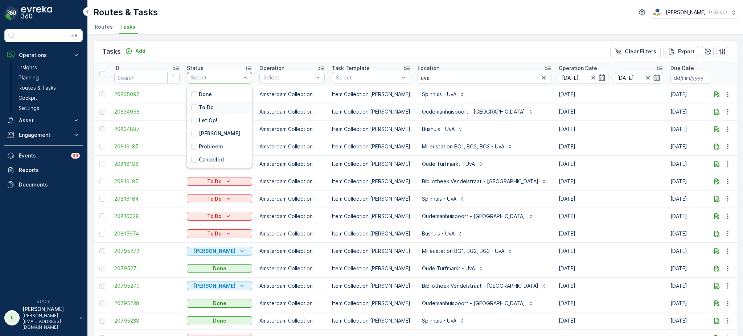
click at [210, 108] on p "To Do" at bounding box center [206, 107] width 15 height 7
